Goal: Task Accomplishment & Management: Manage account settings

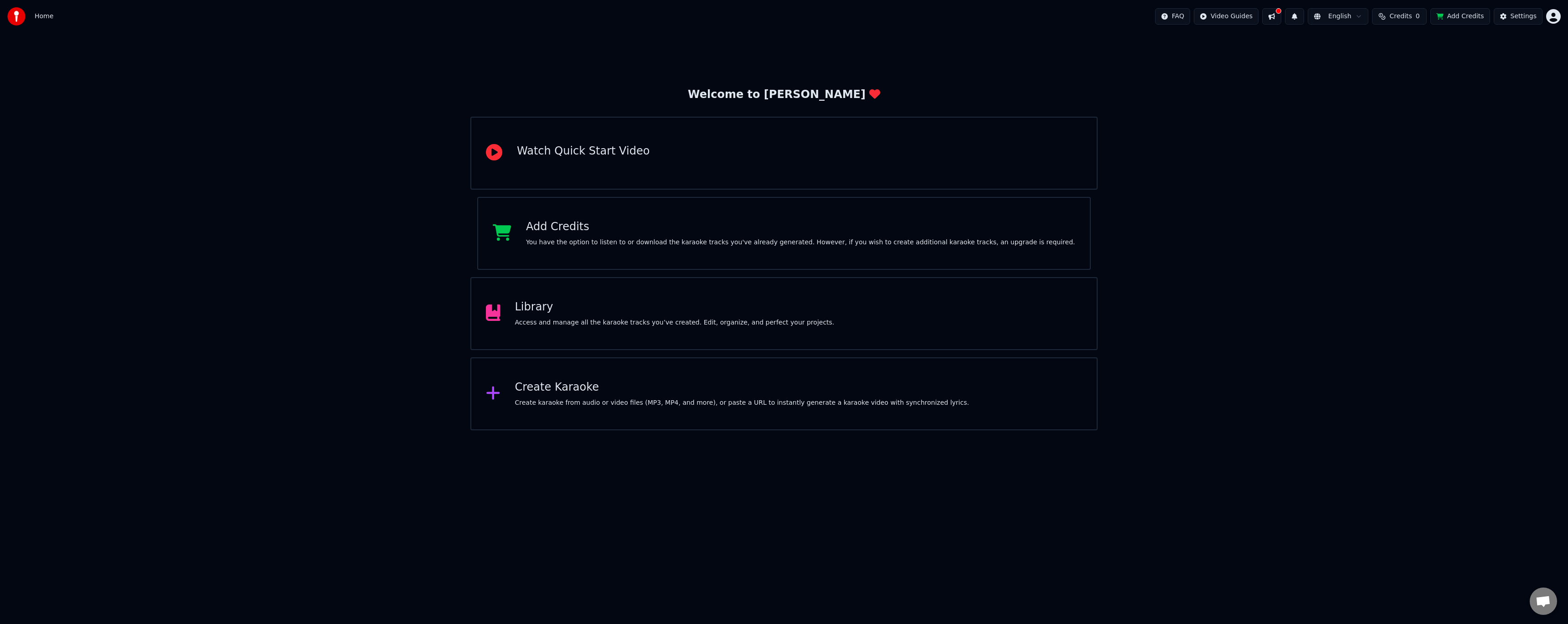
click at [1387, 15] on button "Credits 0" at bounding box center [1399, 17] width 55 height 17
click at [1410, 85] on button "Refresh" at bounding box center [1405, 94] width 47 height 17
click at [1331, 143] on div "Welcome to Youka Watch Quick Start Video Add Credits You have the option to lis…" at bounding box center [784, 232] width 1568 height 398
click at [1555, 15] on html "Home FAQ Video Guides English Credits 0 Add Credits Settings Welcome to Youka W…" at bounding box center [784, 215] width 1568 height 430
click at [1508, 89] on div "Sign Out" at bounding box center [1513, 96] width 105 height 15
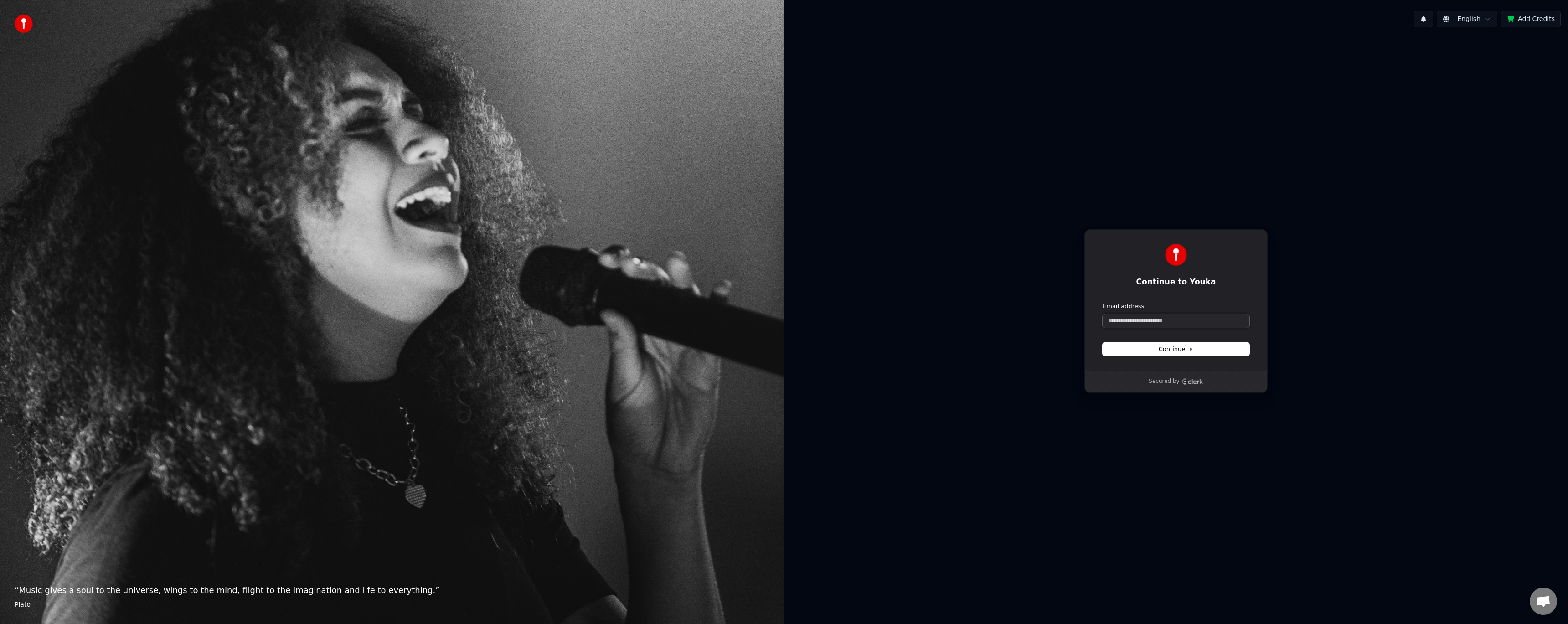
click at [1140, 314] on input "Email address" at bounding box center [1176, 321] width 147 height 13
click at [1102, 302] on button "submit" at bounding box center [1102, 302] width 0 height 0
type input "**********"
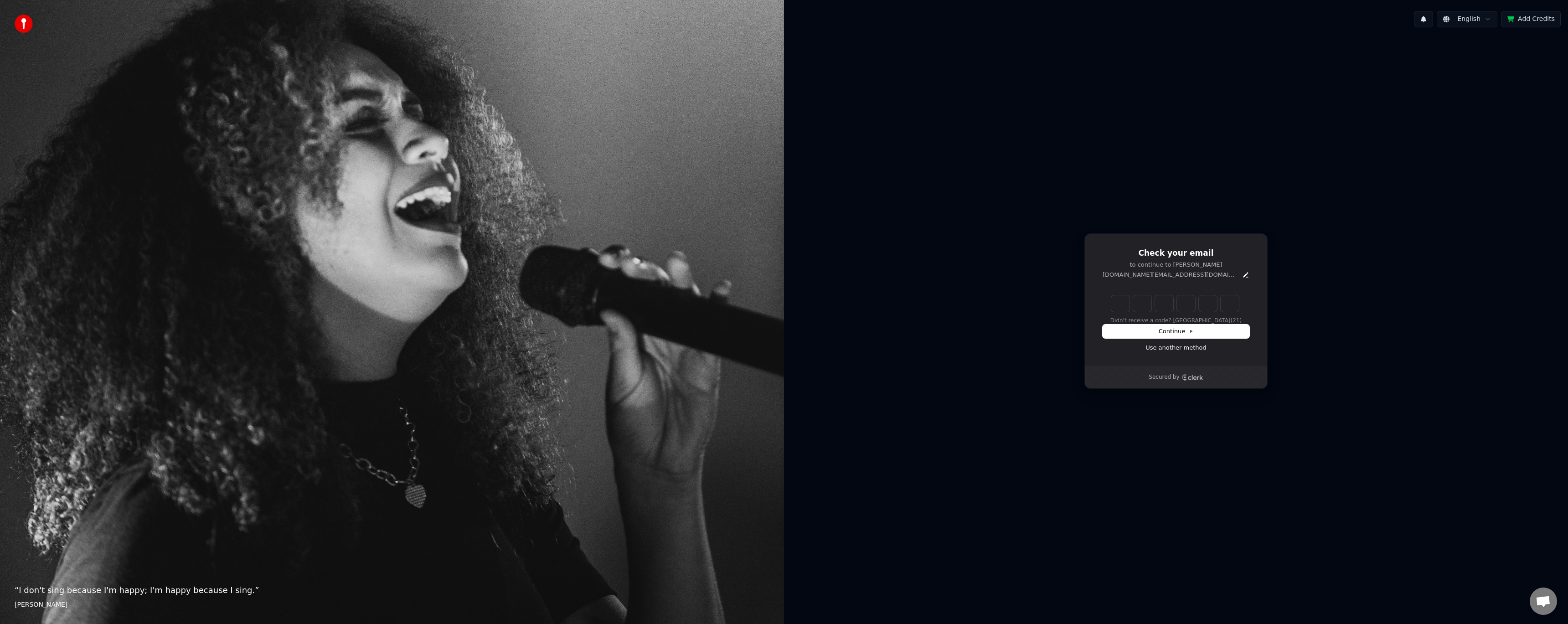
type input "******"
type input "*"
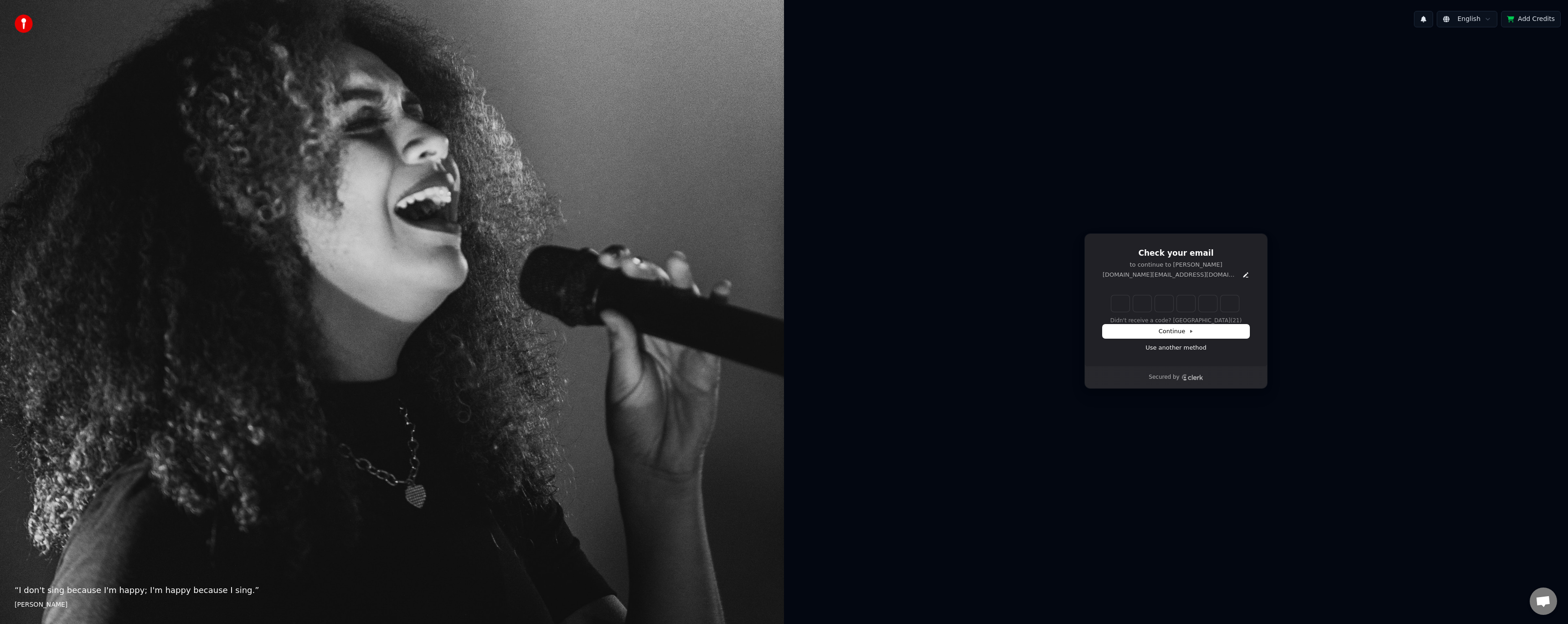
type input "*"
